Goal: Navigation & Orientation: Find specific page/section

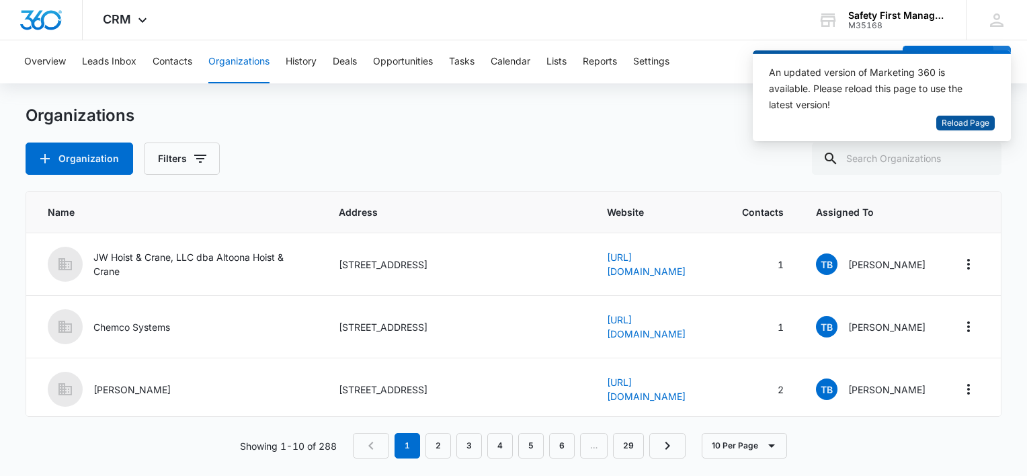
click at [977, 121] on span "Reload Page" at bounding box center [966, 123] width 48 height 13
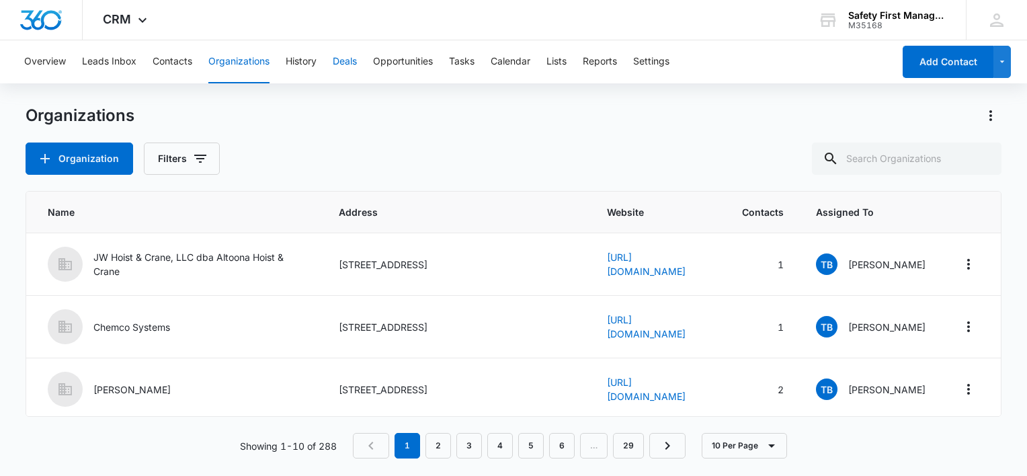
click at [350, 60] on button "Deals" at bounding box center [345, 61] width 24 height 43
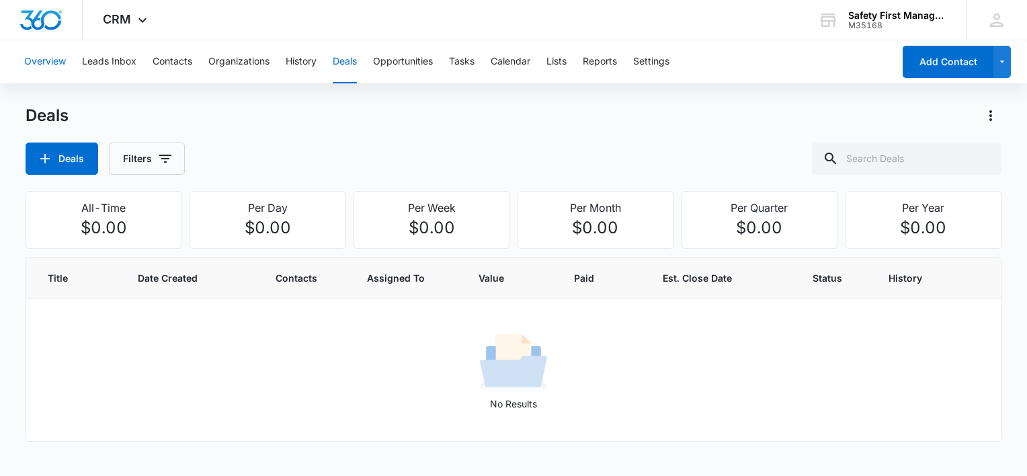
click at [52, 57] on button "Overview" at bounding box center [45, 61] width 42 height 43
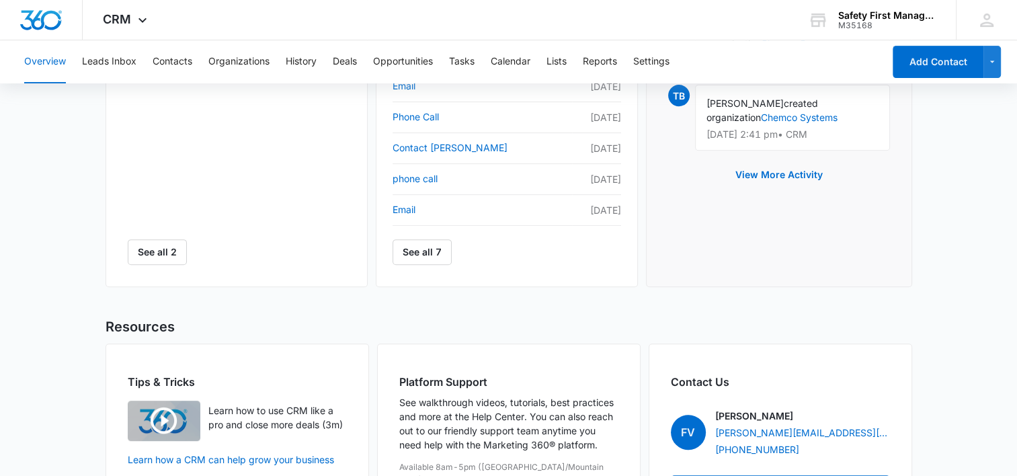
scroll to position [624, 0]
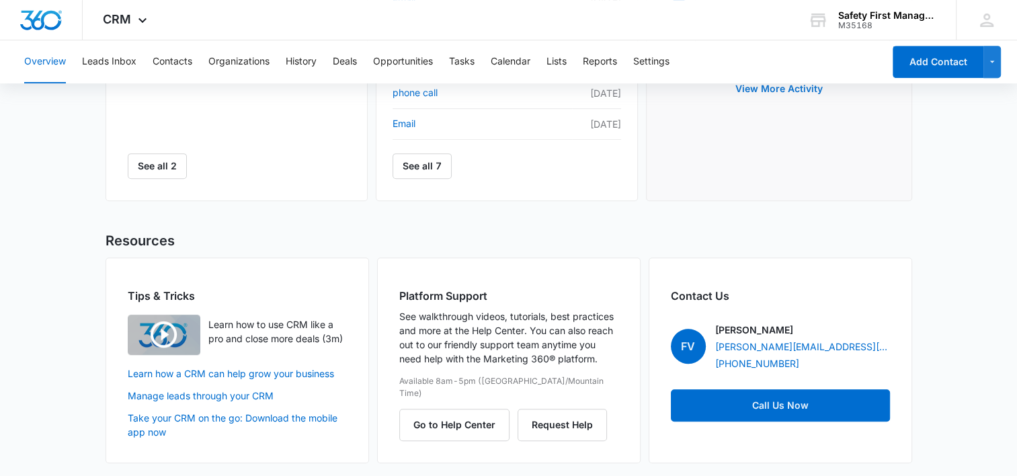
click at [162, 329] on img "button" at bounding box center [164, 335] width 73 height 40
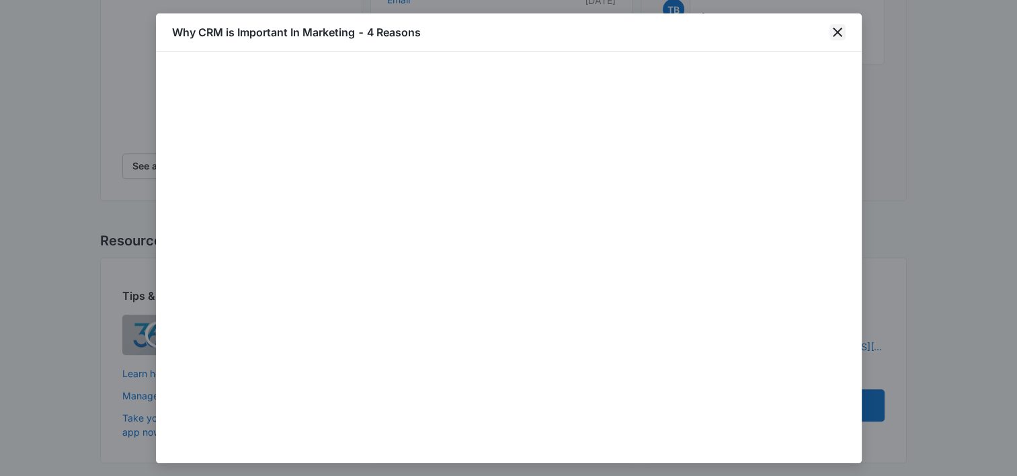
click at [839, 27] on icon "close" at bounding box center [837, 32] width 16 height 16
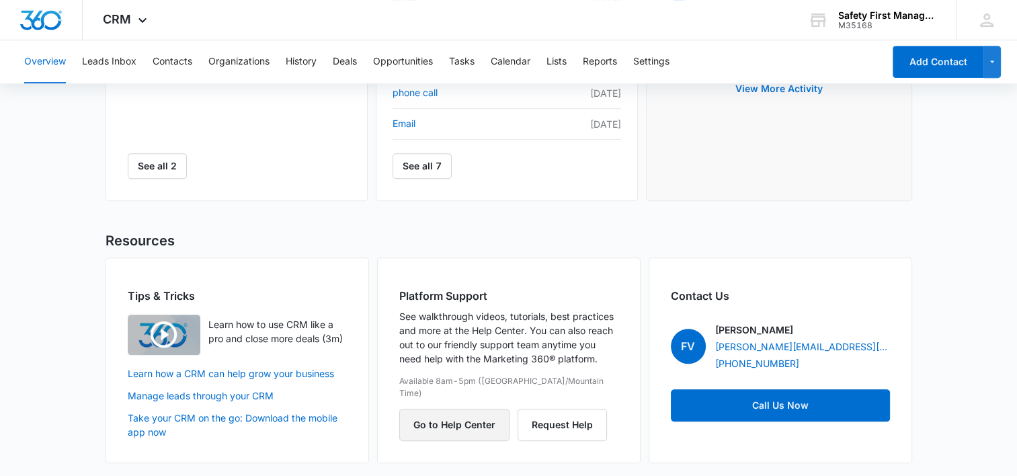
click at [446, 409] on button "Go to Help Center" at bounding box center [454, 425] width 110 height 32
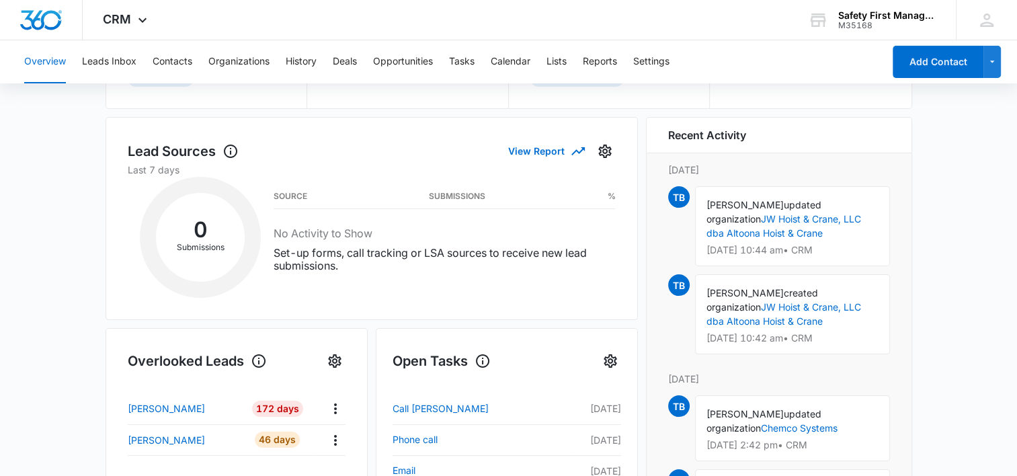
scroll to position [0, 0]
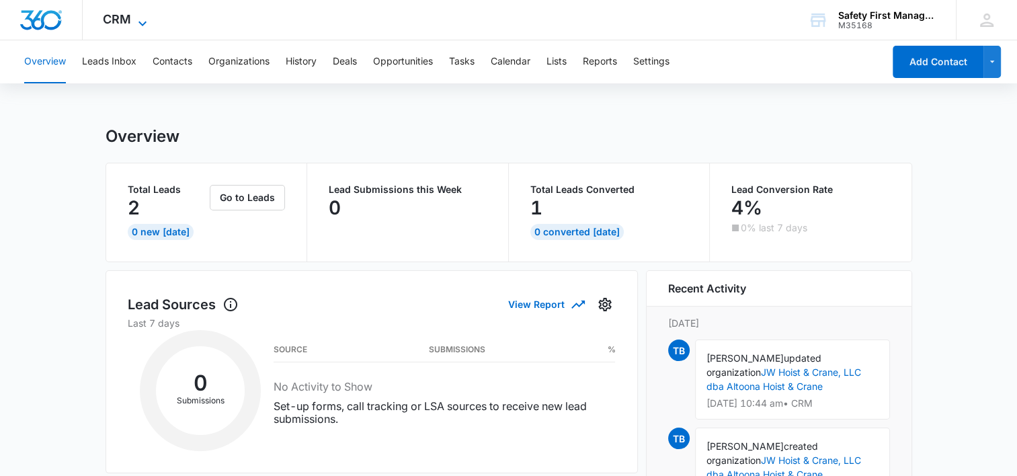
click at [140, 22] on icon at bounding box center [142, 23] width 16 height 16
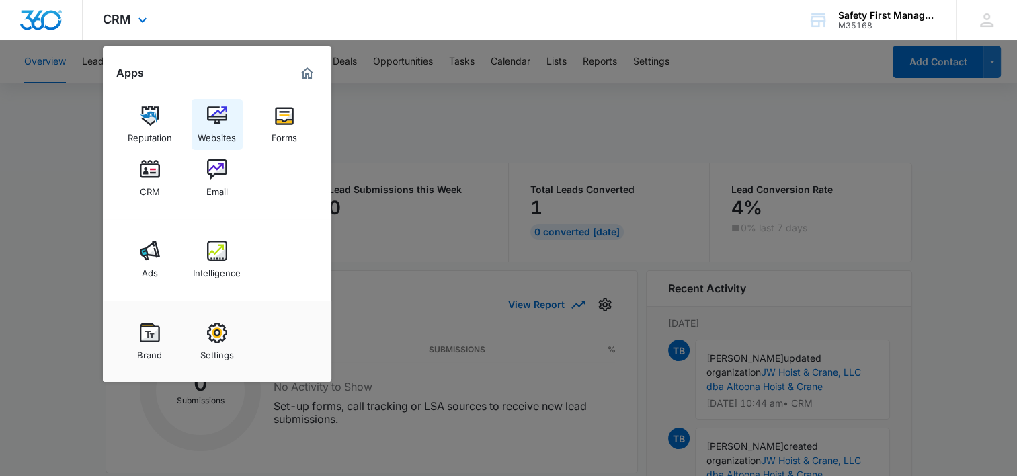
click at [215, 113] on img at bounding box center [217, 116] width 20 height 20
